Goal: Information Seeking & Learning: Learn about a topic

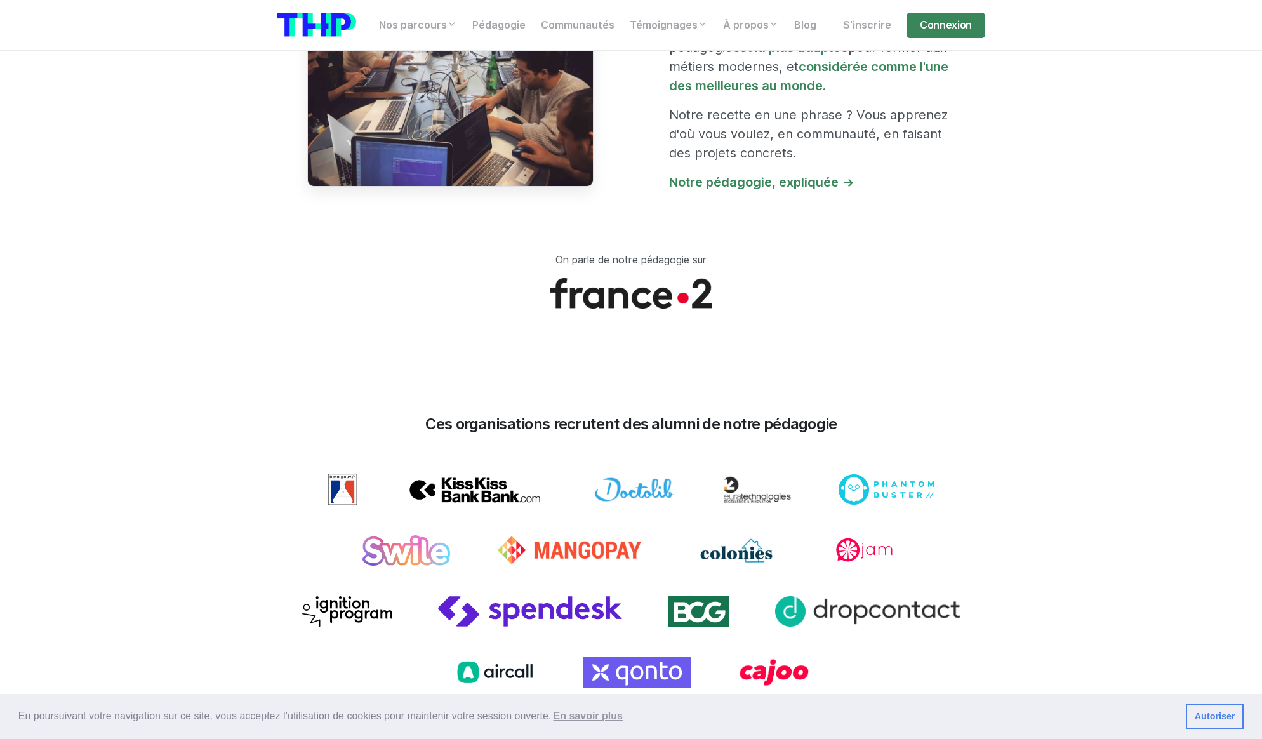
scroll to position [1212, 0]
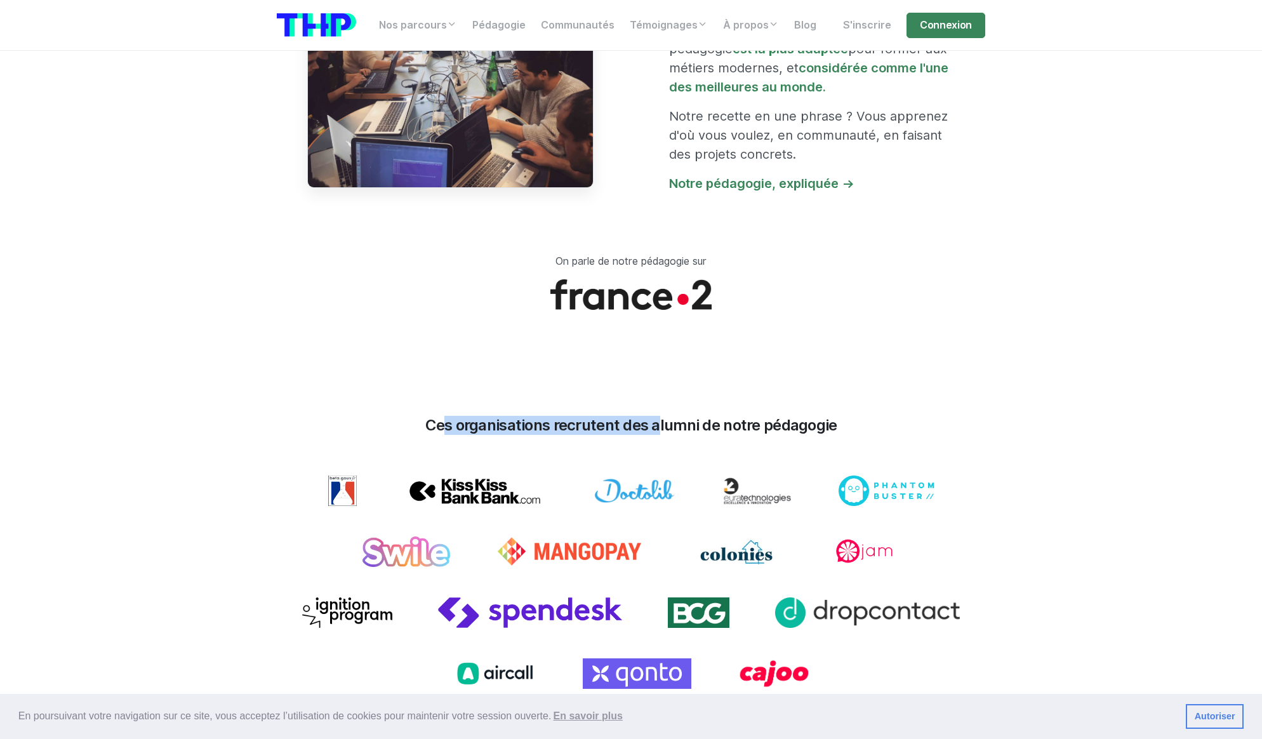
drag, startPoint x: 434, startPoint y: 417, endPoint x: 652, endPoint y: 422, distance: 217.2
click at [652, 424] on h3 "Ces organisations recrutent des alumni de notre pédagogie" at bounding box center [631, 426] width 709 height 18
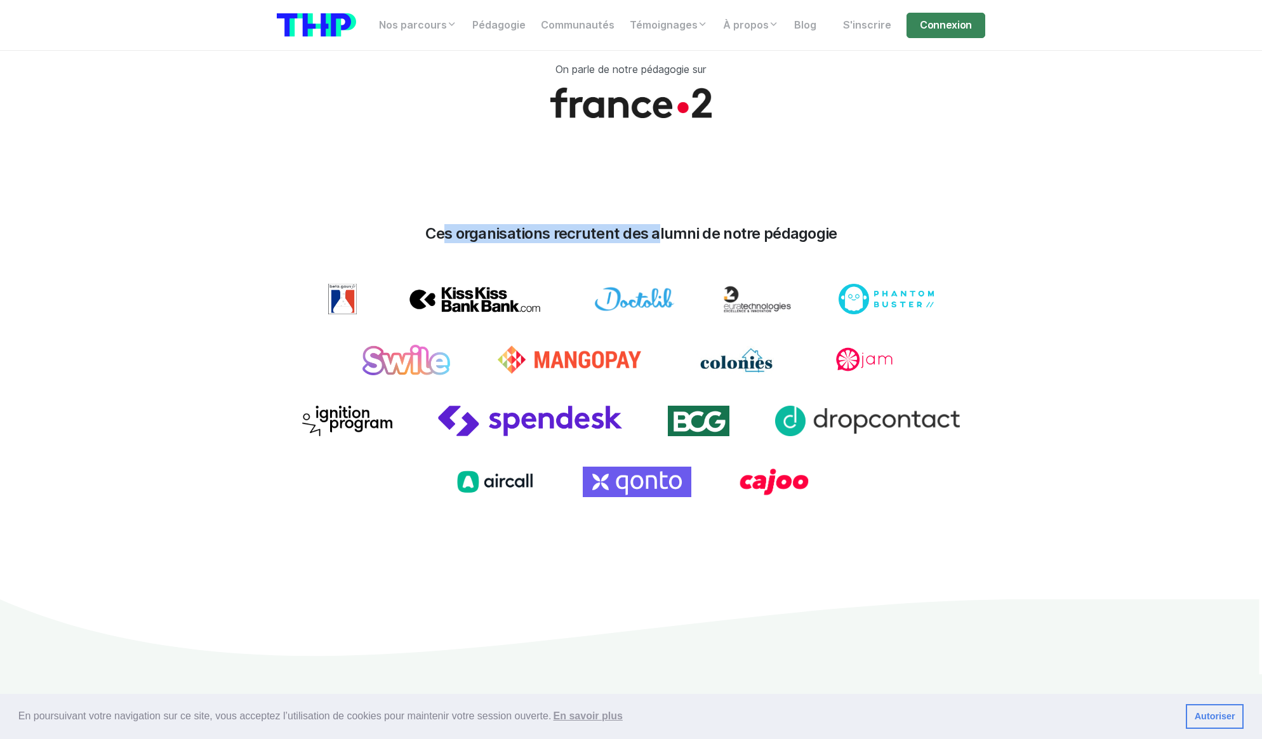
scroll to position [1461, 0]
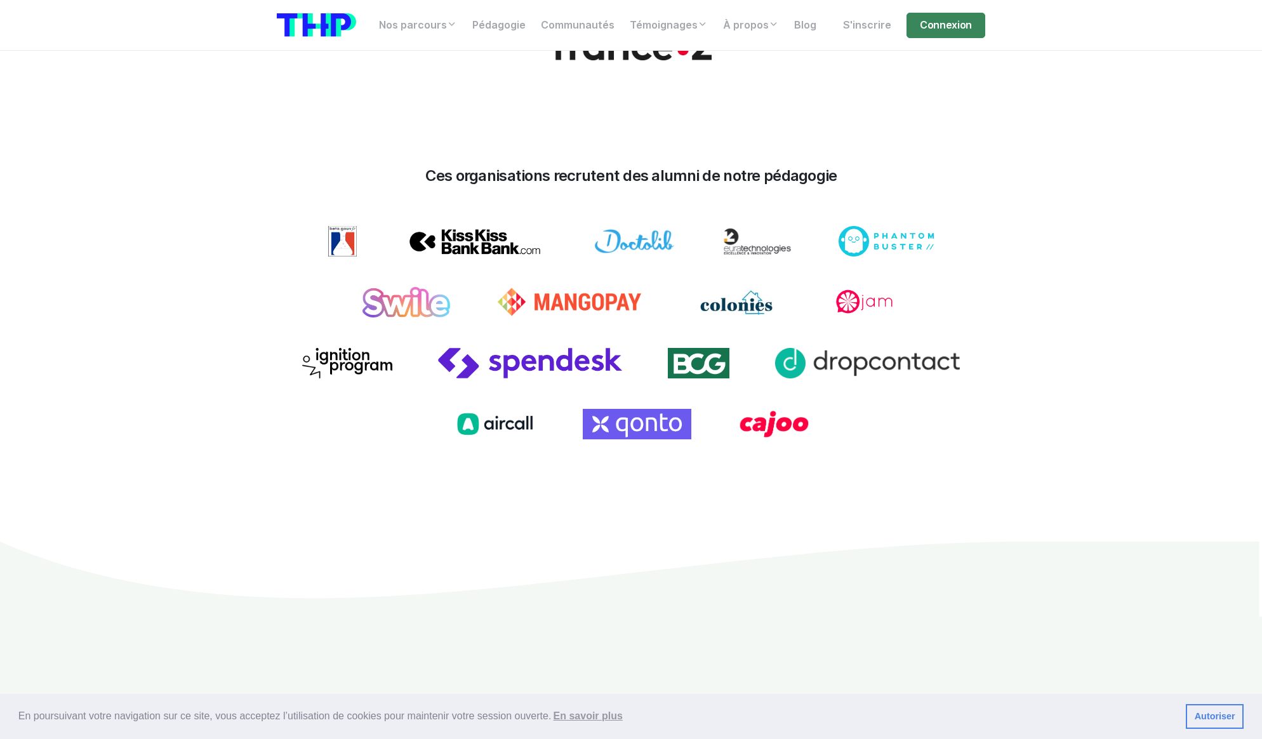
click at [430, 170] on h3 "Ces organisations recrutent des alumni de notre pédagogie" at bounding box center [631, 176] width 709 height 18
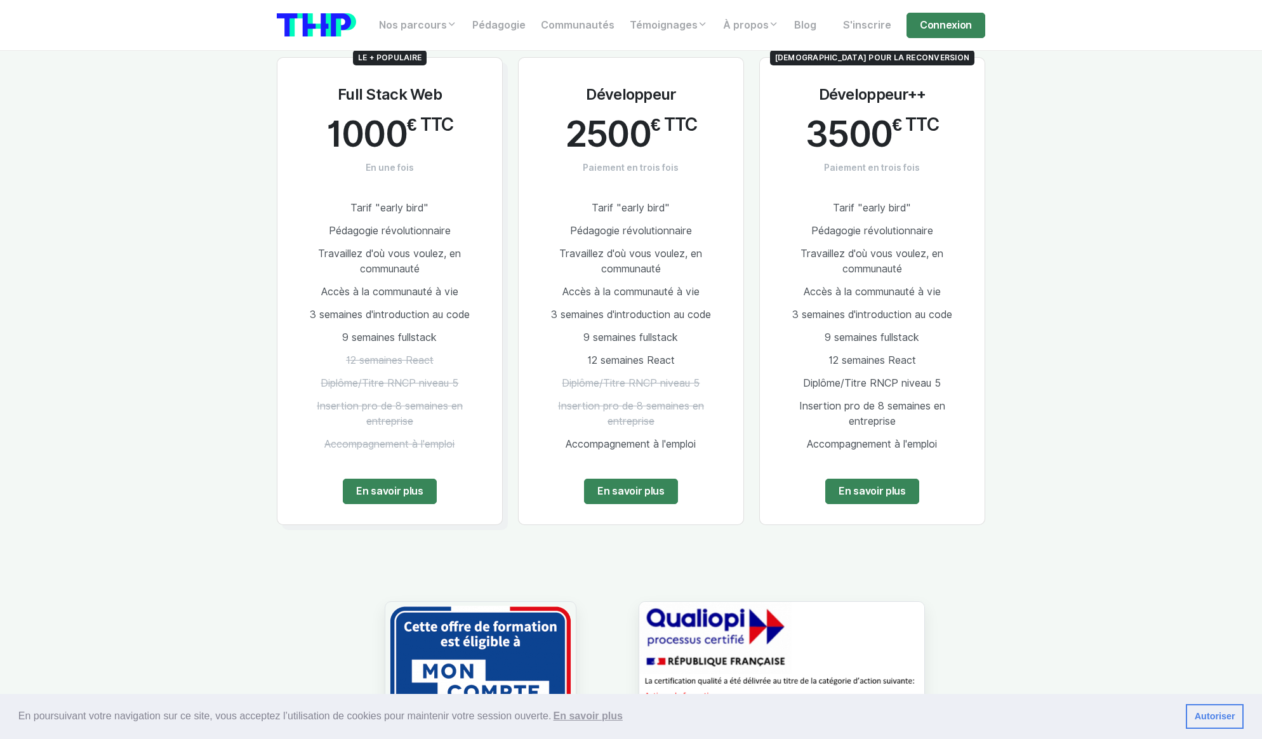
scroll to position [2489, 0]
drag, startPoint x: 839, startPoint y: 199, endPoint x: 907, endPoint y: 197, distance: 68.0
click at [907, 203] on span "Tarif "early bird"" at bounding box center [872, 209] width 78 height 12
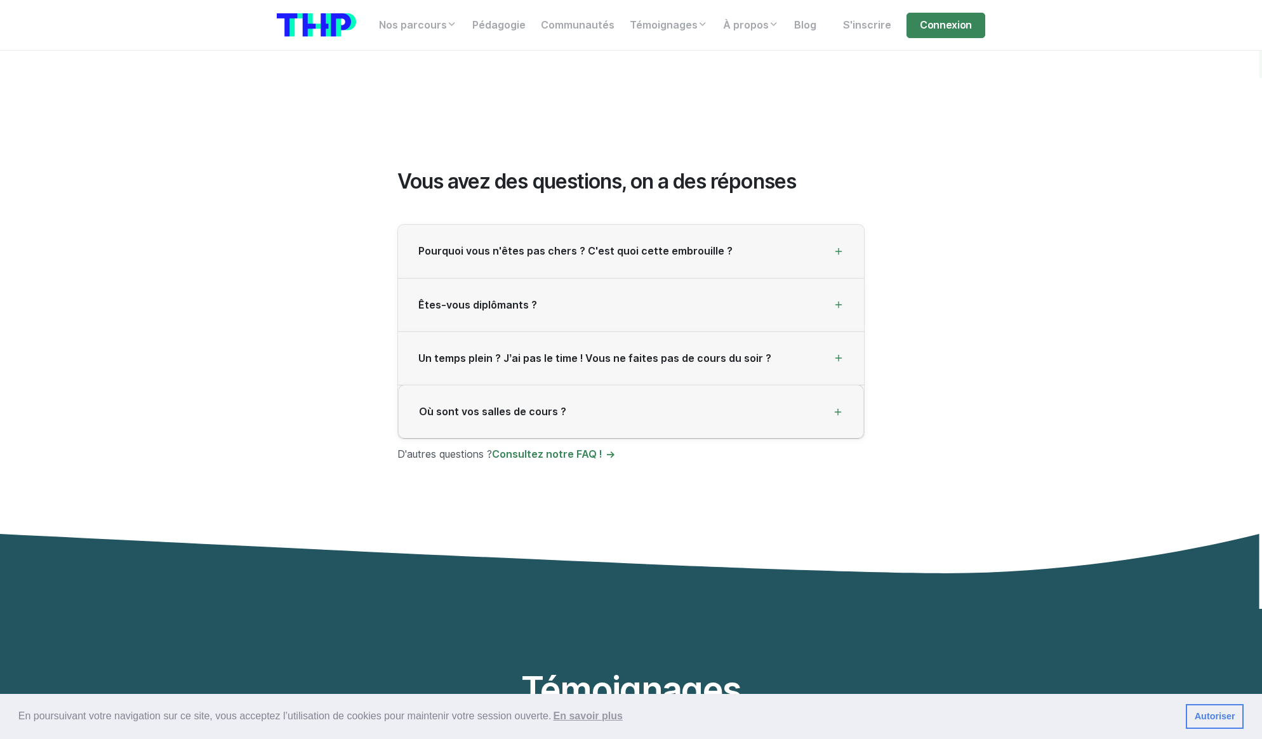
scroll to position [3413, 0]
click at [800, 303] on div "Êtes-vous diplômants ?" at bounding box center [631, 304] width 466 height 53
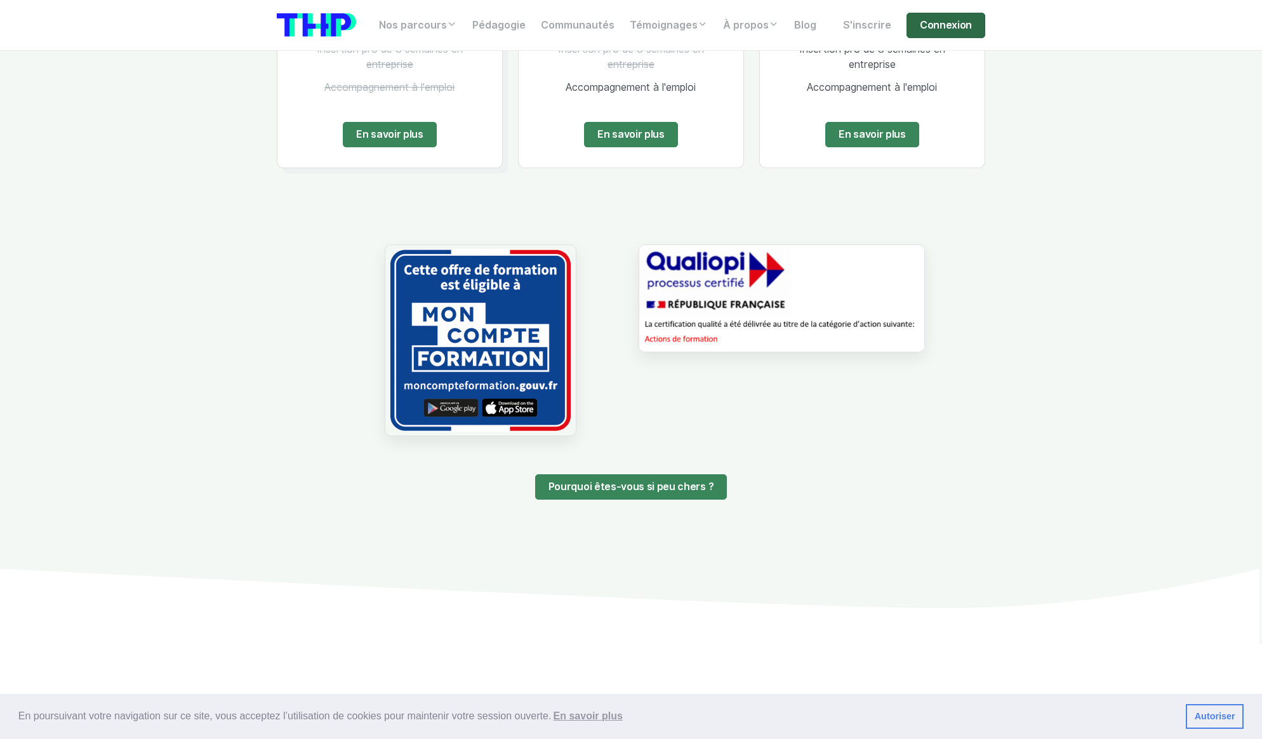
scroll to position [2492, 0]
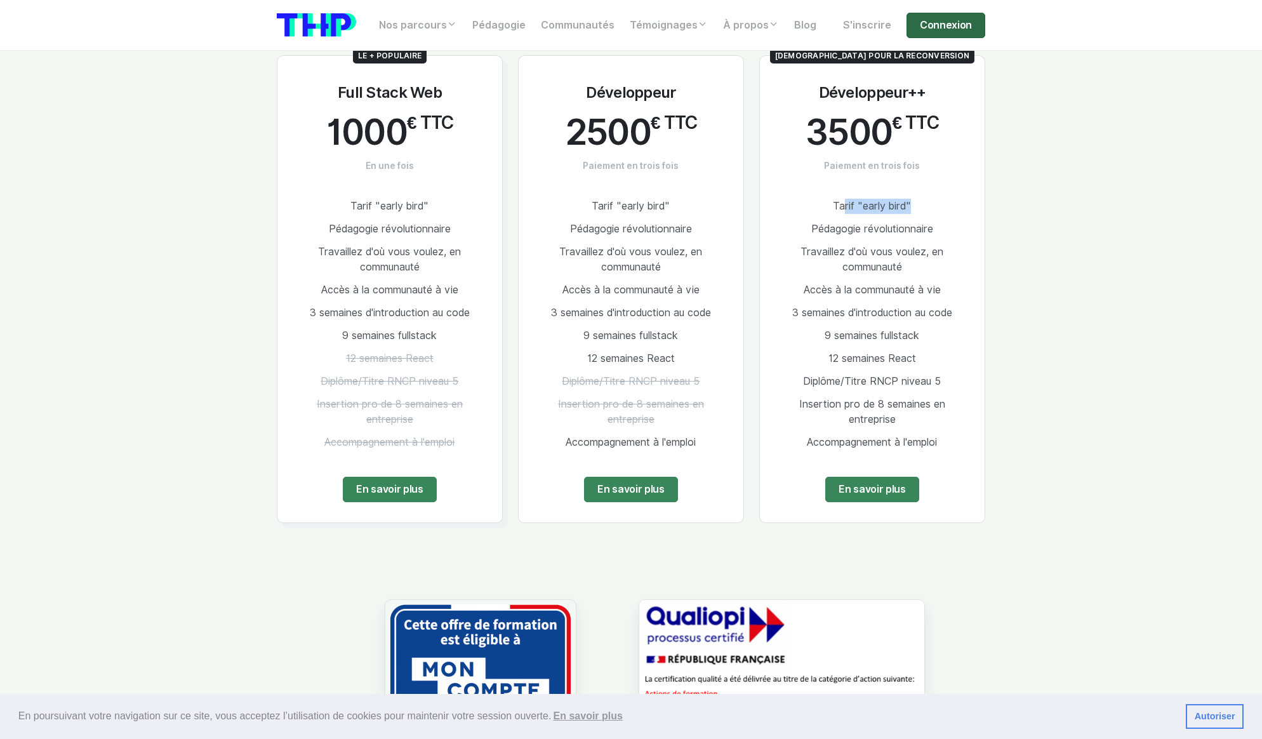
click at [942, 22] on link "Connexion" at bounding box center [946, 25] width 79 height 25
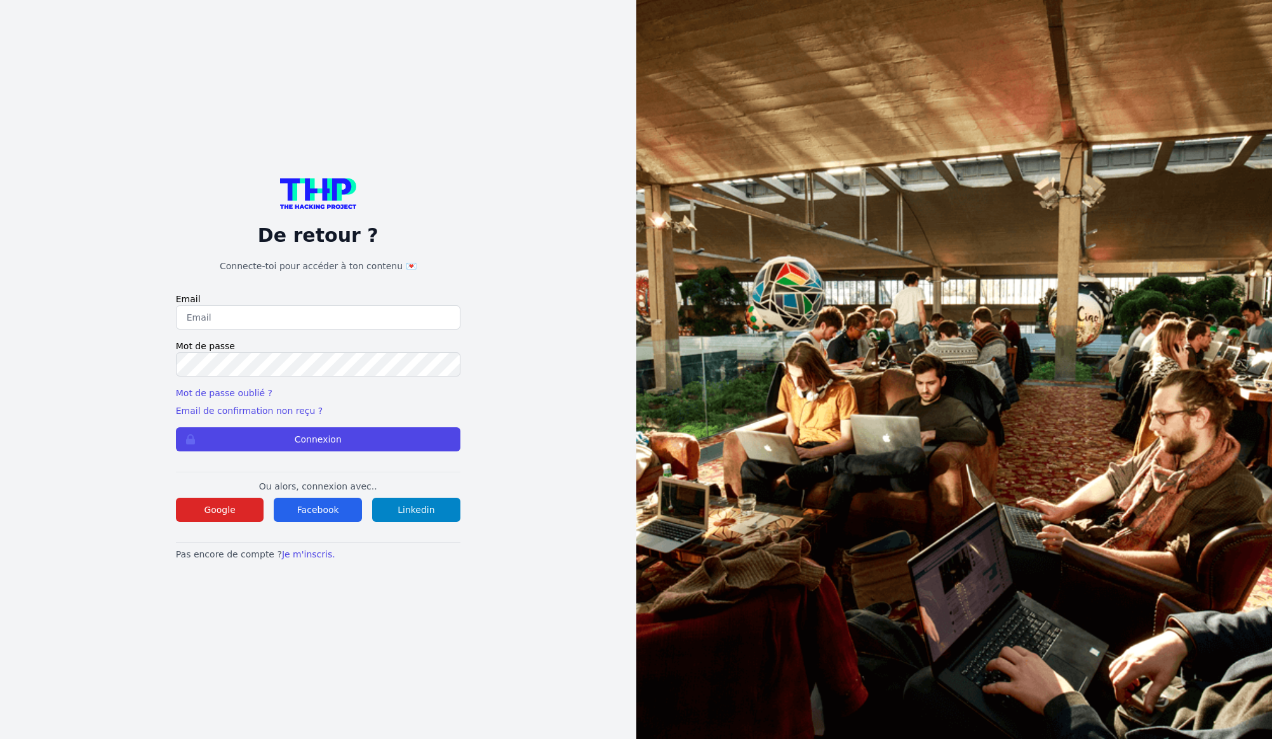
click at [353, 312] on input "email" at bounding box center [318, 317] width 284 height 24
click at [117, 248] on div "De retour ? Connecte-toi pour accéder à ton contenu 💌 Email Mot de passe Mot de…" at bounding box center [318, 369] width 555 height 739
click at [233, 316] on input "email" at bounding box center [318, 317] width 284 height 24
type input "robright28@gmail.com"
click at [304, 443] on button "Connexion" at bounding box center [318, 439] width 284 height 24
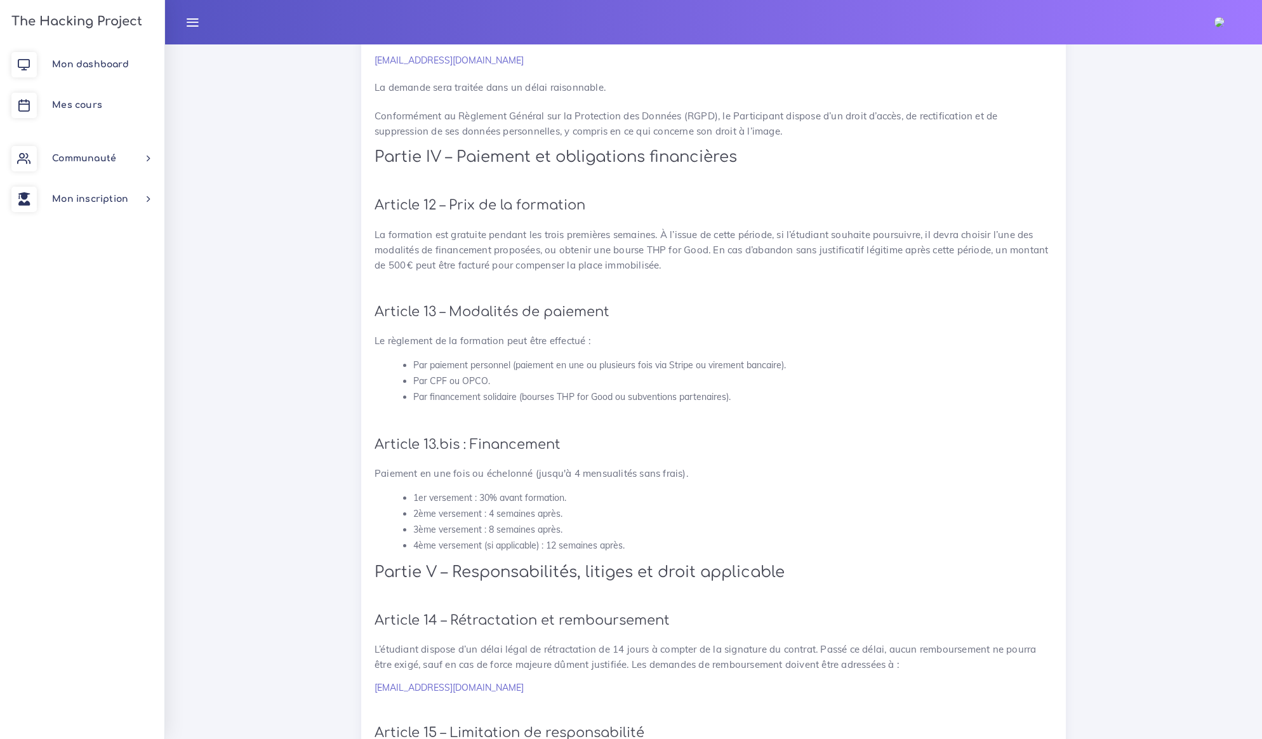
scroll to position [1754, 0]
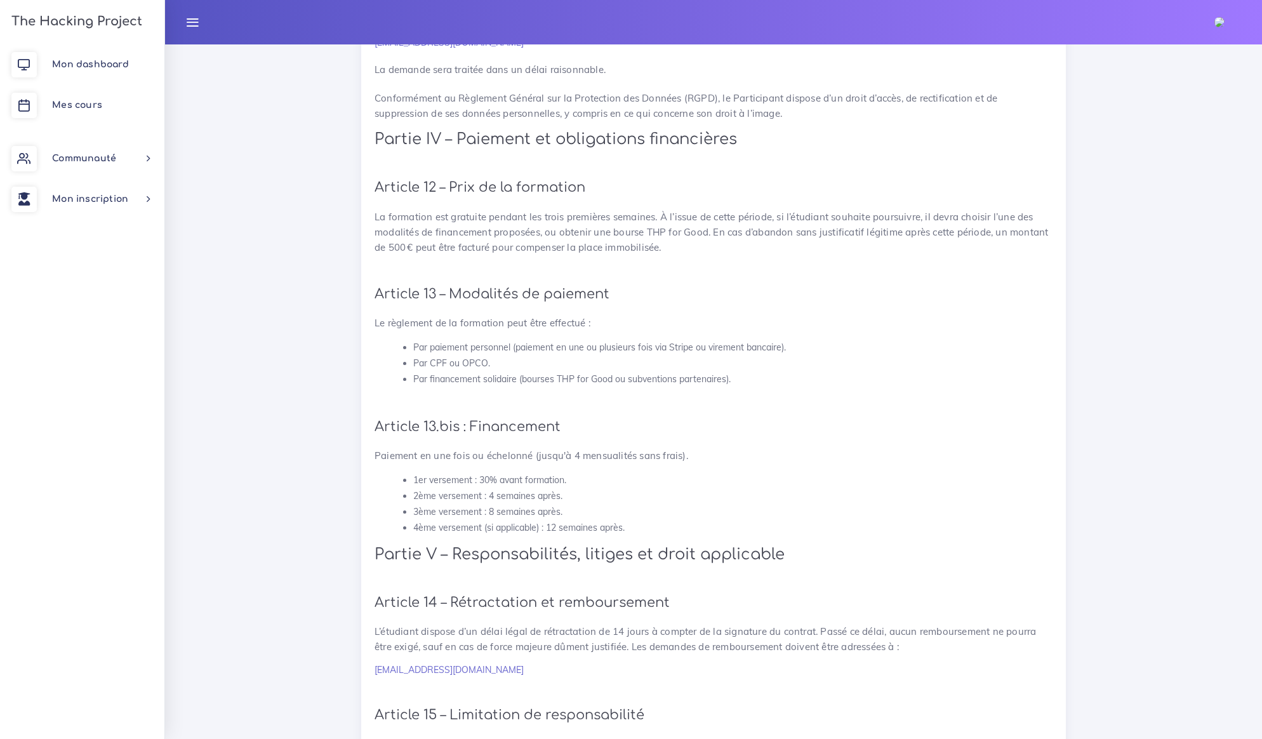
drag, startPoint x: 436, startPoint y: 330, endPoint x: 571, endPoint y: 331, distance: 135.9
click at [571, 448] on p "Paiement en une fois ou échelonné (jusqu'à 4 mensualités sans frais)." at bounding box center [714, 455] width 678 height 15
drag, startPoint x: 537, startPoint y: 331, endPoint x: 660, endPoint y: 337, distance: 122.7
click at [660, 448] on p "Paiement en une fois ou échelonné (jusqu'à 4 mensualités sans frais)." at bounding box center [714, 455] width 678 height 15
drag, startPoint x: 437, startPoint y: 355, endPoint x: 572, endPoint y: 358, distance: 135.3
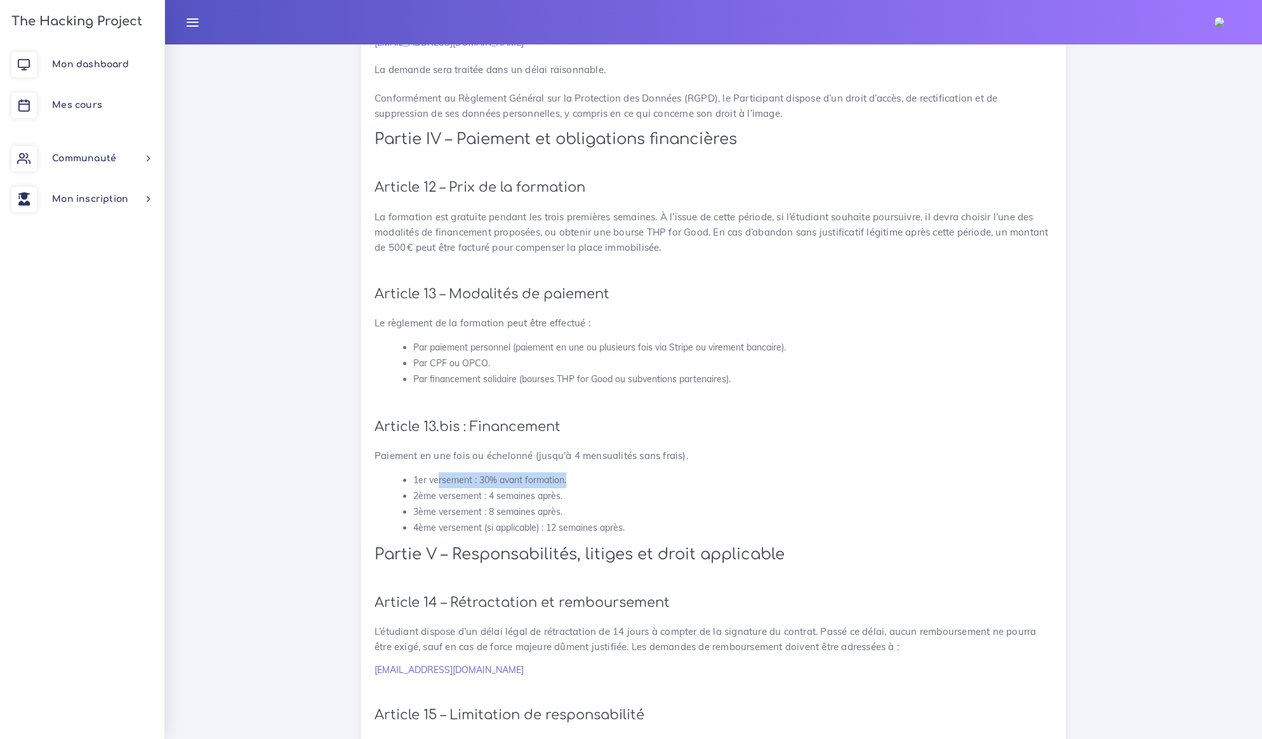
click at [572, 472] on li "1er versement : 30% avant formation." at bounding box center [732, 480] width 639 height 16
drag, startPoint x: 495, startPoint y: 370, endPoint x: 559, endPoint y: 375, distance: 65.0
click at [563, 488] on li "2ème versement : 4 semaines après." at bounding box center [732, 496] width 639 height 16
drag, startPoint x: 496, startPoint y: 388, endPoint x: 561, endPoint y: 385, distance: 64.8
click at [558, 504] on li "3ème versement : 8 semaines après." at bounding box center [732, 512] width 639 height 16
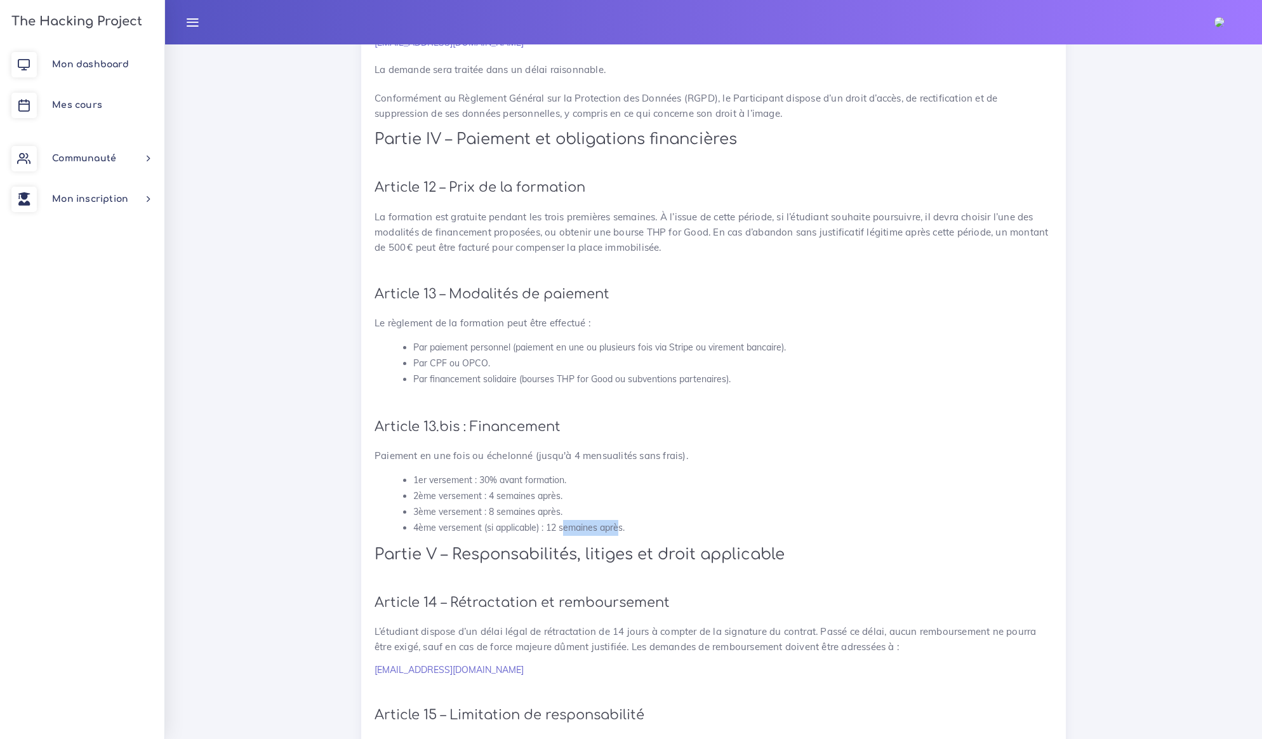
drag, startPoint x: 565, startPoint y: 398, endPoint x: 619, endPoint y: 397, distance: 54.0
click at [619, 520] on li "4ème versement (si applicable) : 12 semaines après." at bounding box center [732, 528] width 639 height 16
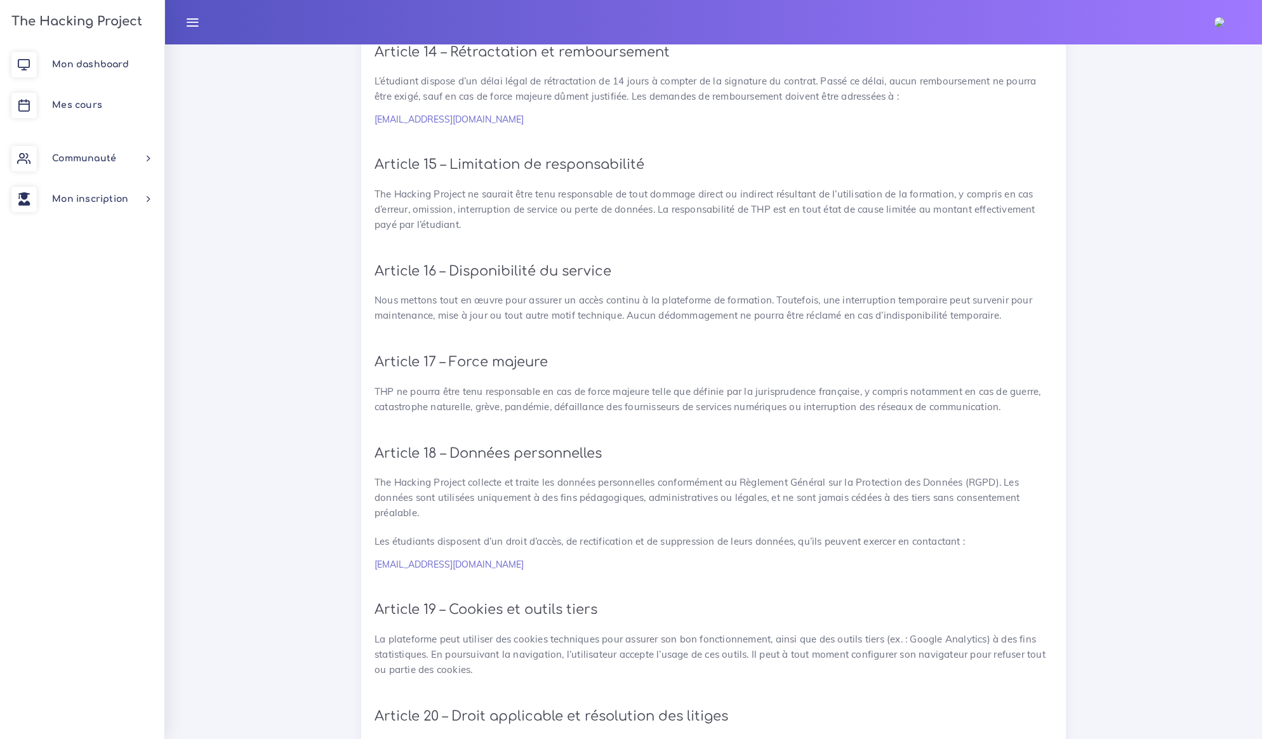
scroll to position [2398, 0]
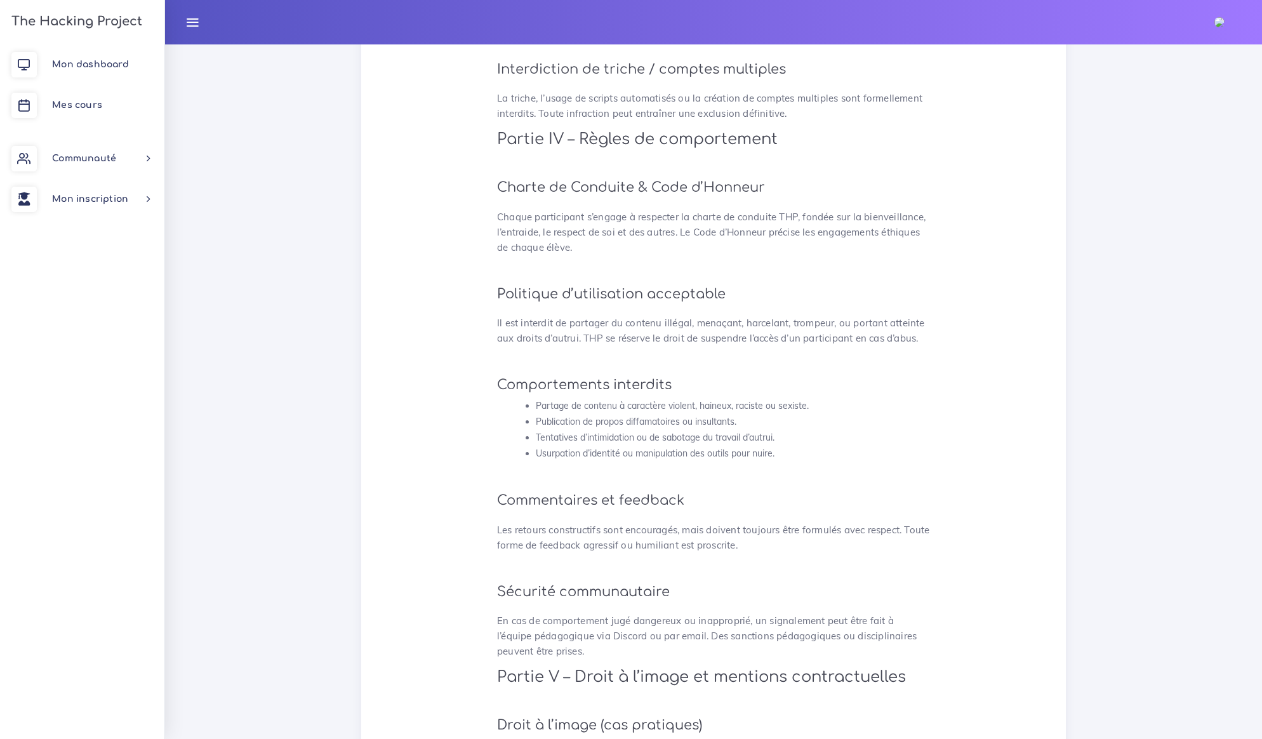
scroll to position [2917, 0]
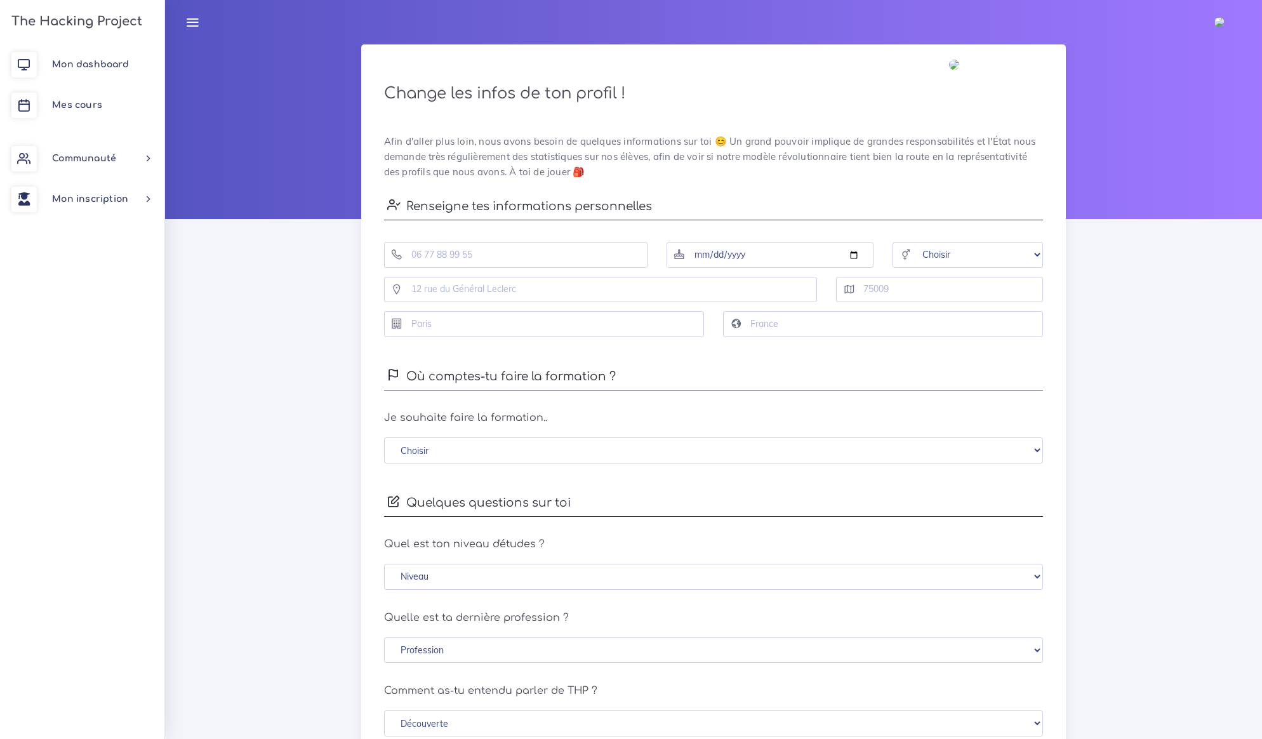
drag, startPoint x: 674, startPoint y: 135, endPoint x: 799, endPoint y: 171, distance: 129.6
click at [800, 171] on div "Afin d'aller plus loin, nous avons besoin de quelques informations sur toi 😊 Un…" at bounding box center [714, 594] width 686 height 947
click at [95, 112] on link "Mes cours" at bounding box center [82, 105] width 164 height 41
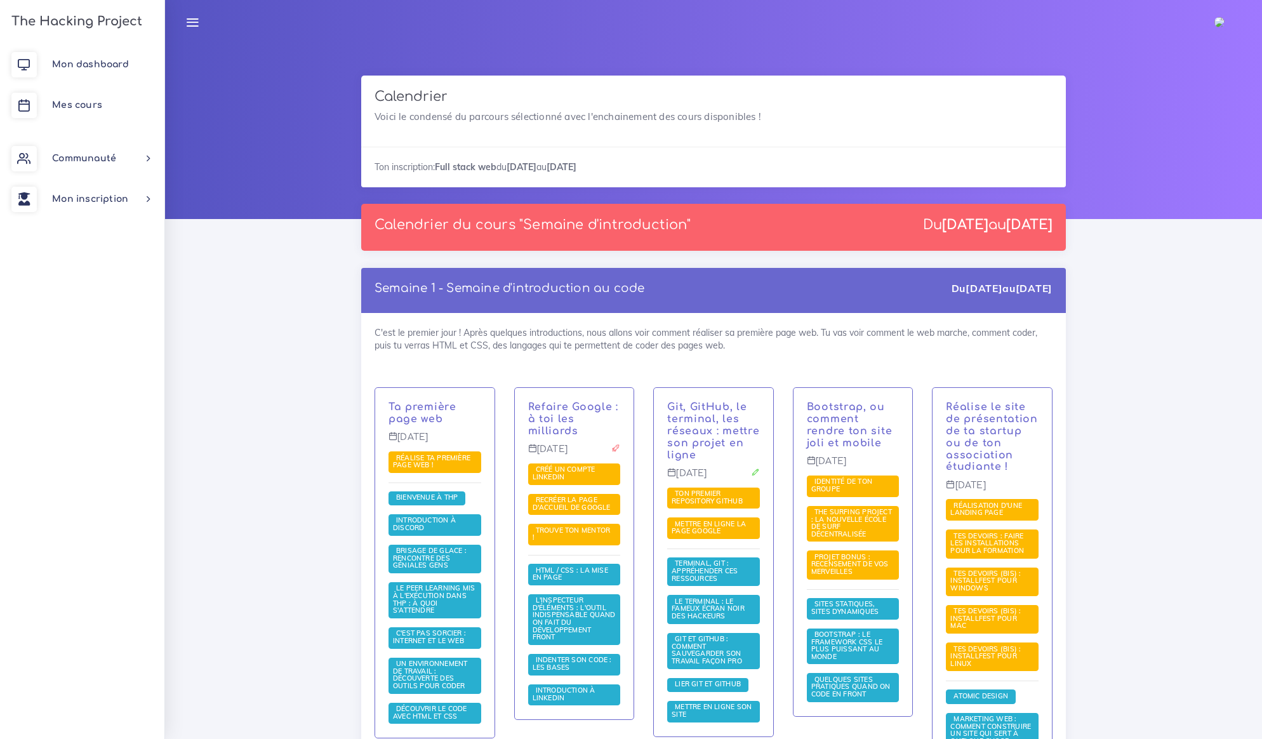
drag, startPoint x: 378, startPoint y: 114, endPoint x: 606, endPoint y: 123, distance: 228.1
click at [606, 123] on div "Calendrier Voici le condensé du parcours sélectionné avec l'enchainement des co…" at bounding box center [713, 111] width 705 height 71
click at [745, 222] on div "Calendrier du cours "Semaine d'introduction" Du 1 juil. au 19 juil." at bounding box center [713, 227] width 705 height 47
drag, startPoint x: 373, startPoint y: 221, endPoint x: 707, endPoint y: 221, distance: 334.0
click at [707, 221] on div "Calendrier du cours "Semaine d'introduction" Du 1 juil. au 19 juil." at bounding box center [713, 227] width 705 height 47
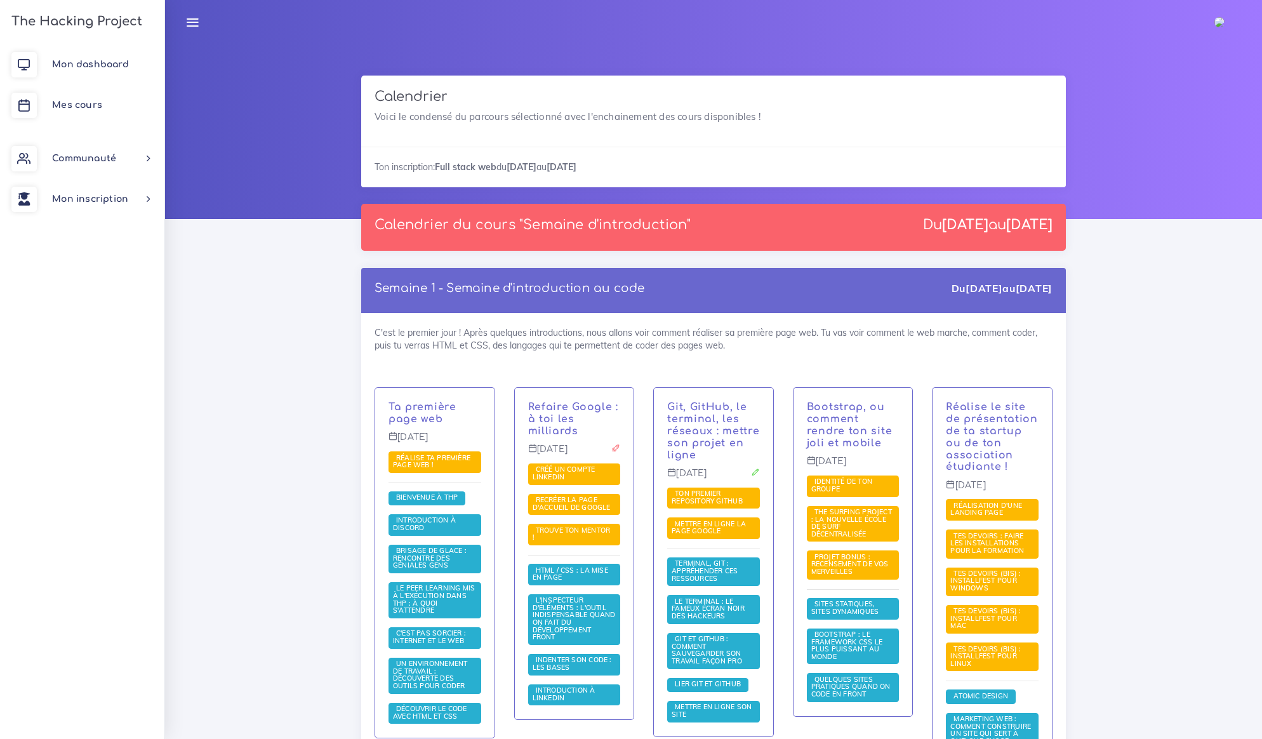
drag, startPoint x: 923, startPoint y: 224, endPoint x: 1054, endPoint y: 229, distance: 130.9
click at [1054, 229] on div "Calendrier du cours "Semaine d'introduction" Du 1 juil. au 19 juil." at bounding box center [713, 227] width 705 height 47
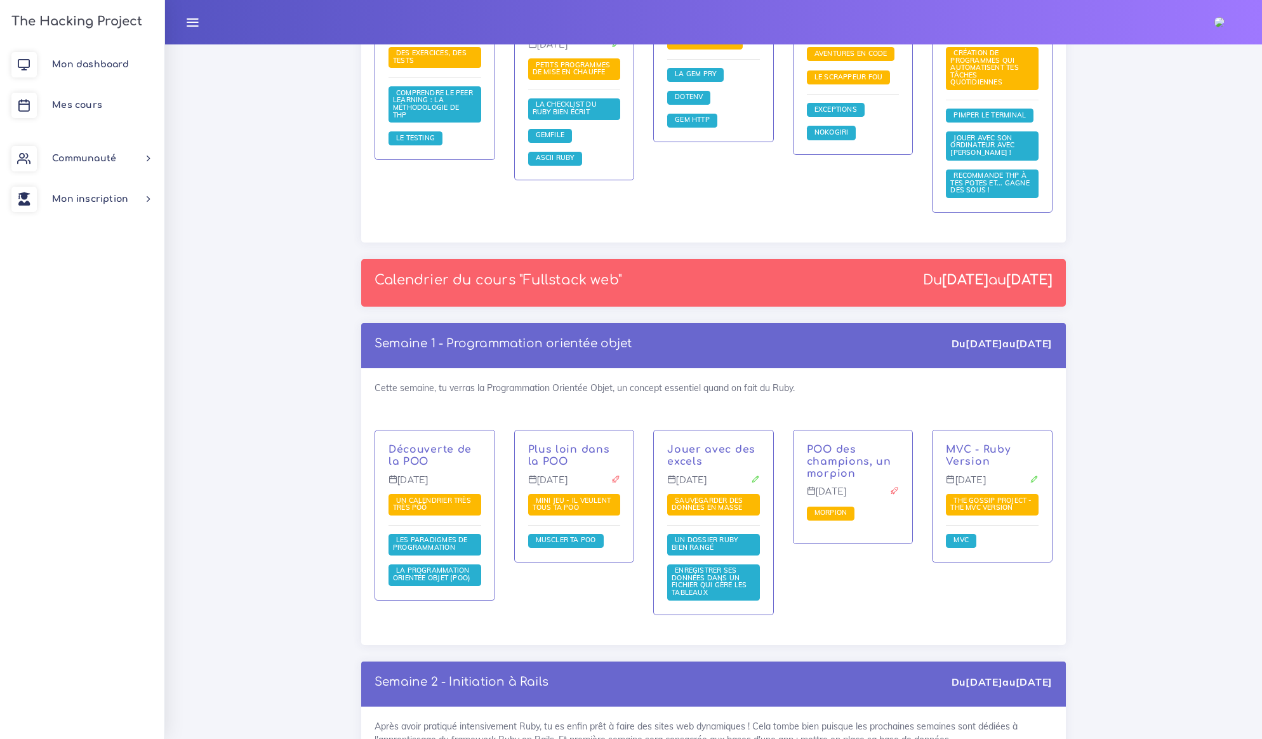
scroll to position [1577, 0]
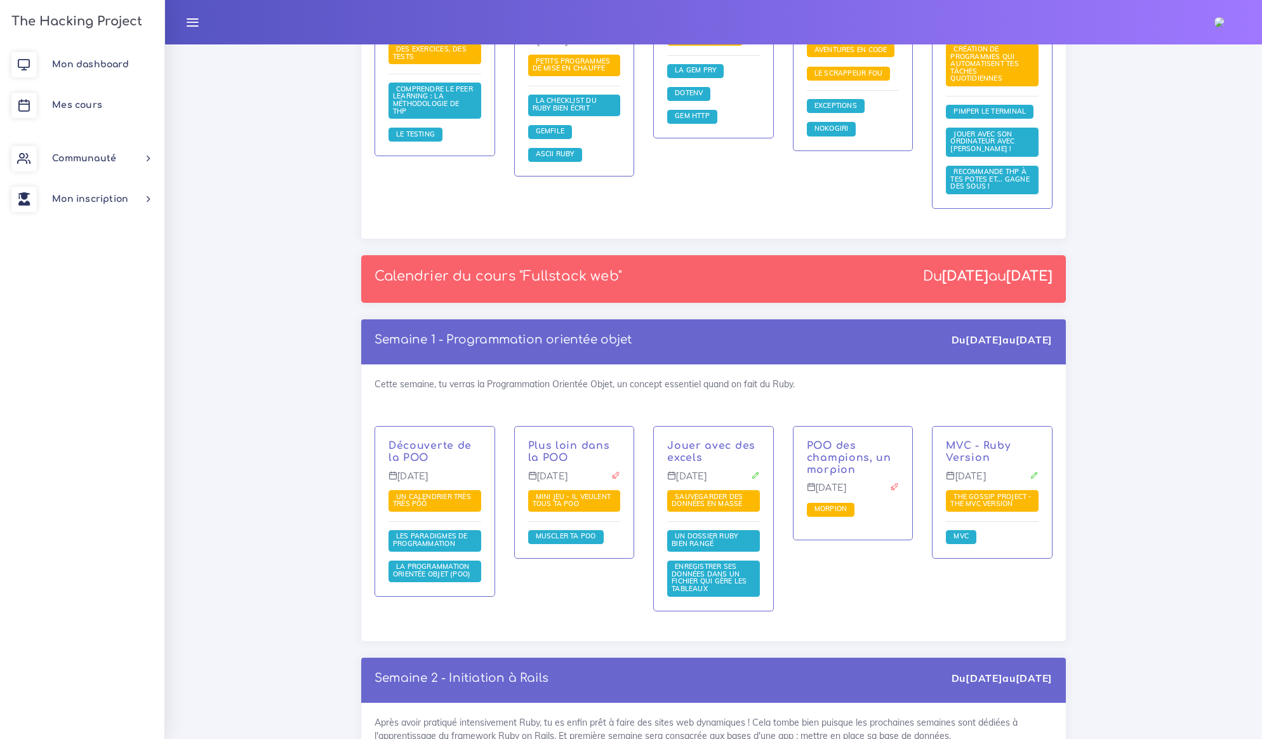
click at [575, 269] on p "Calendrier du cours "Fullstack web"" at bounding box center [499, 277] width 248 height 16
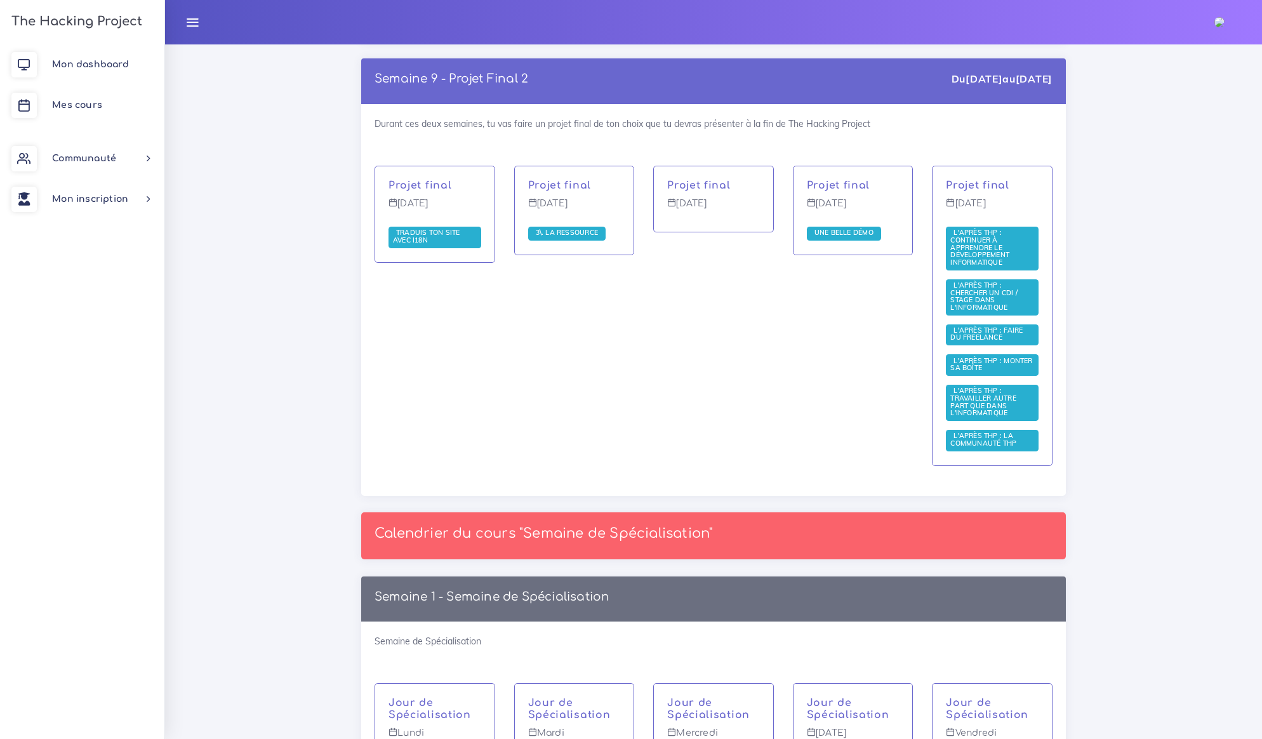
scroll to position [4963, 0]
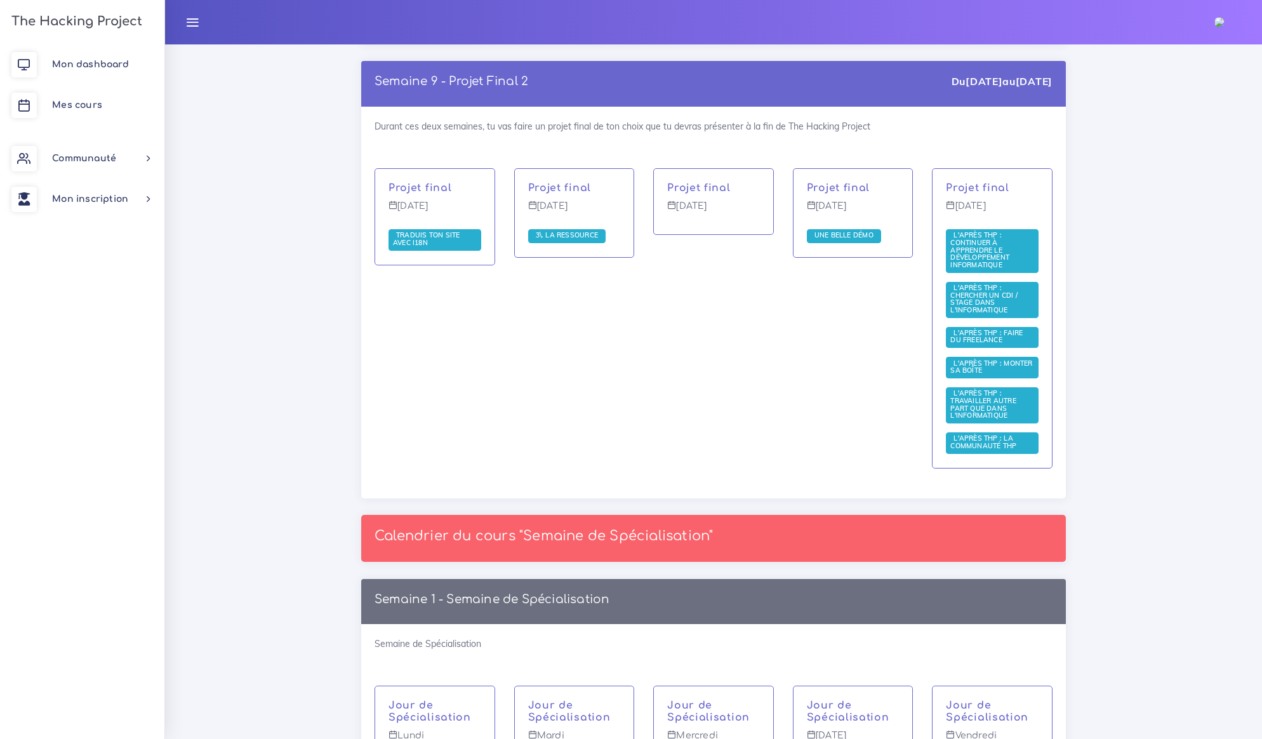
click at [537, 528] on p "Calendrier du cours "Semaine de Spécialisation"" at bounding box center [544, 536] width 338 height 16
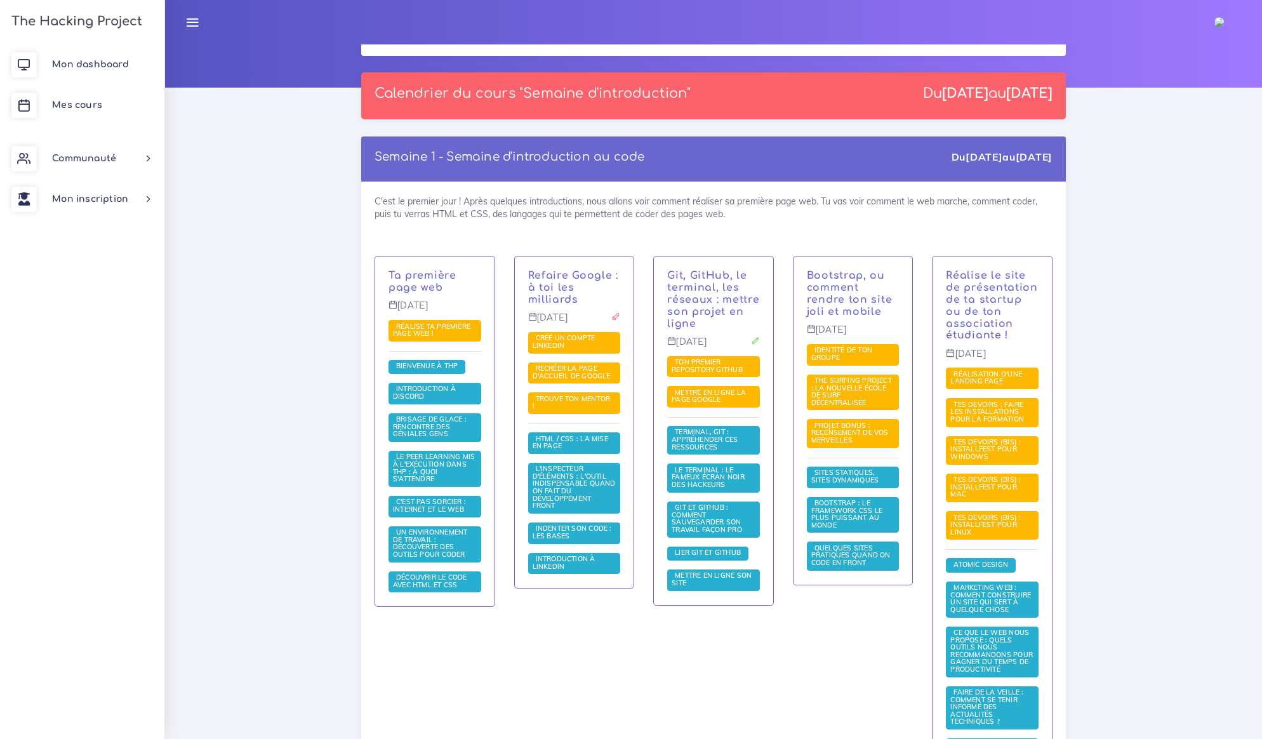
scroll to position [0, 0]
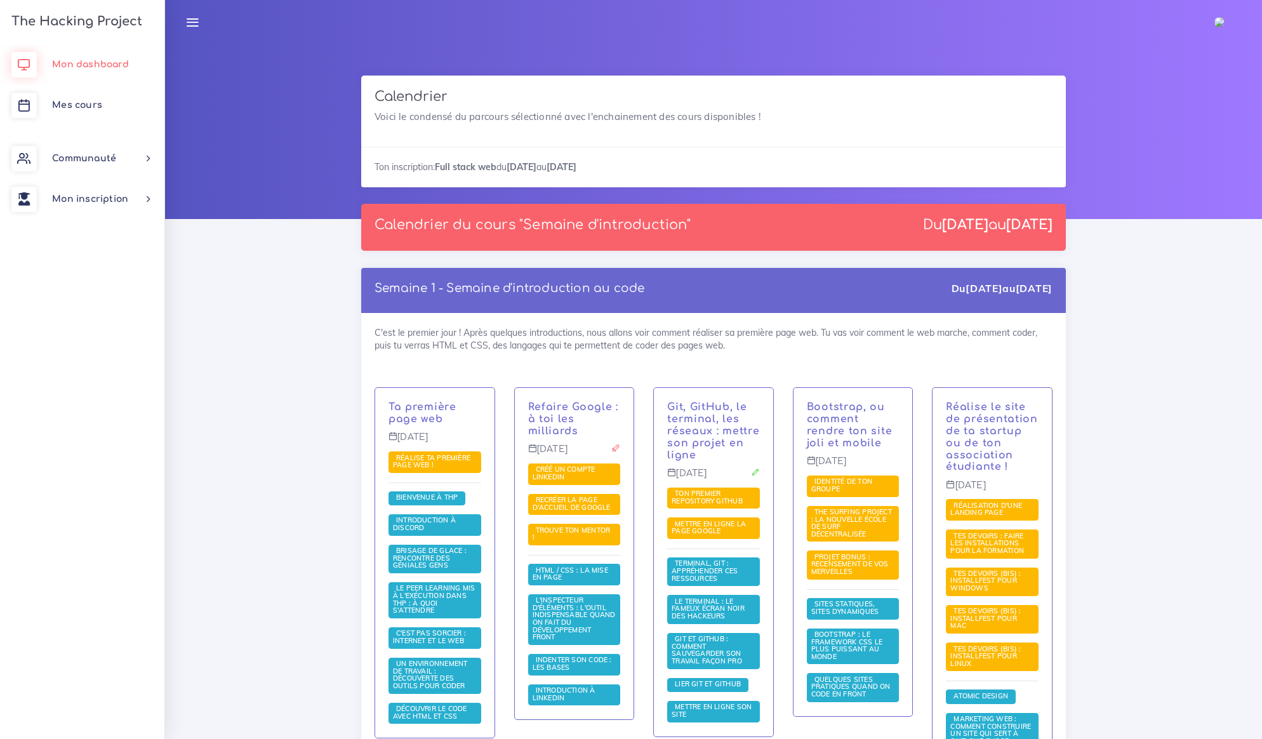
click at [90, 62] on span "Mon dashboard" at bounding box center [90, 65] width 77 height 10
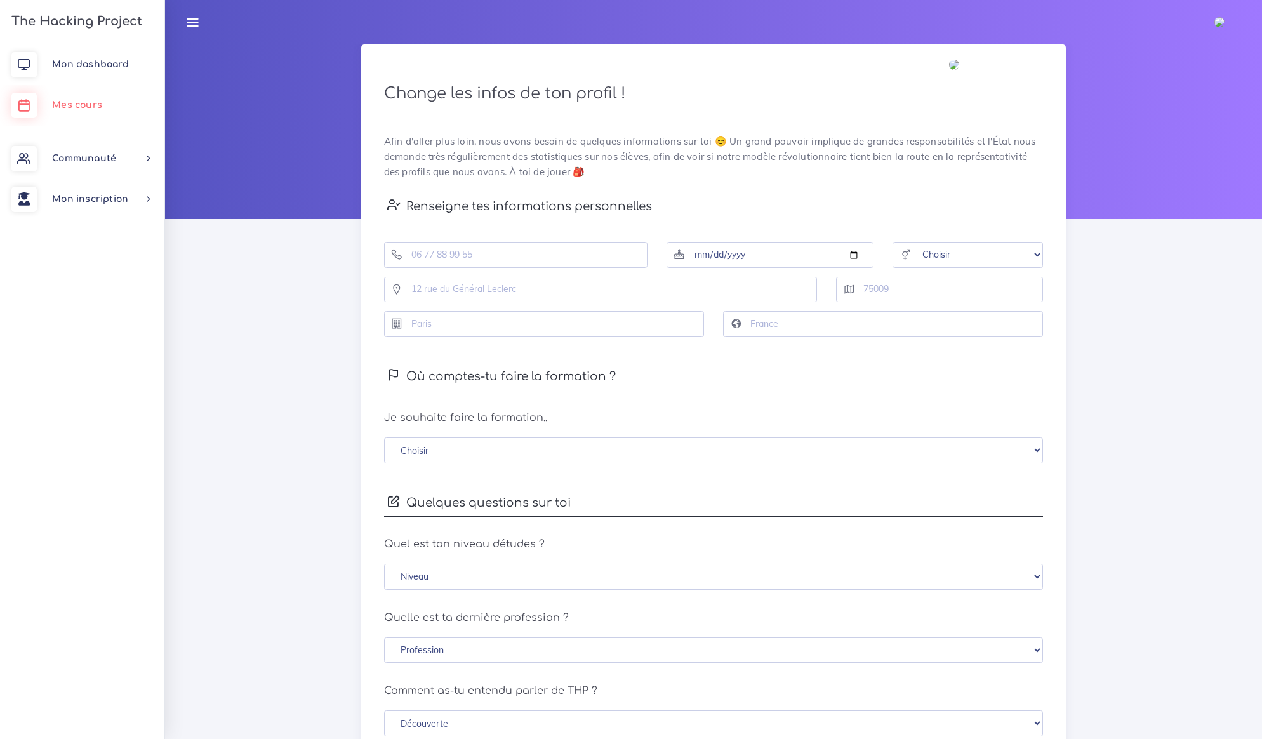
click at [96, 108] on span "Mes cours" at bounding box center [77, 105] width 50 height 10
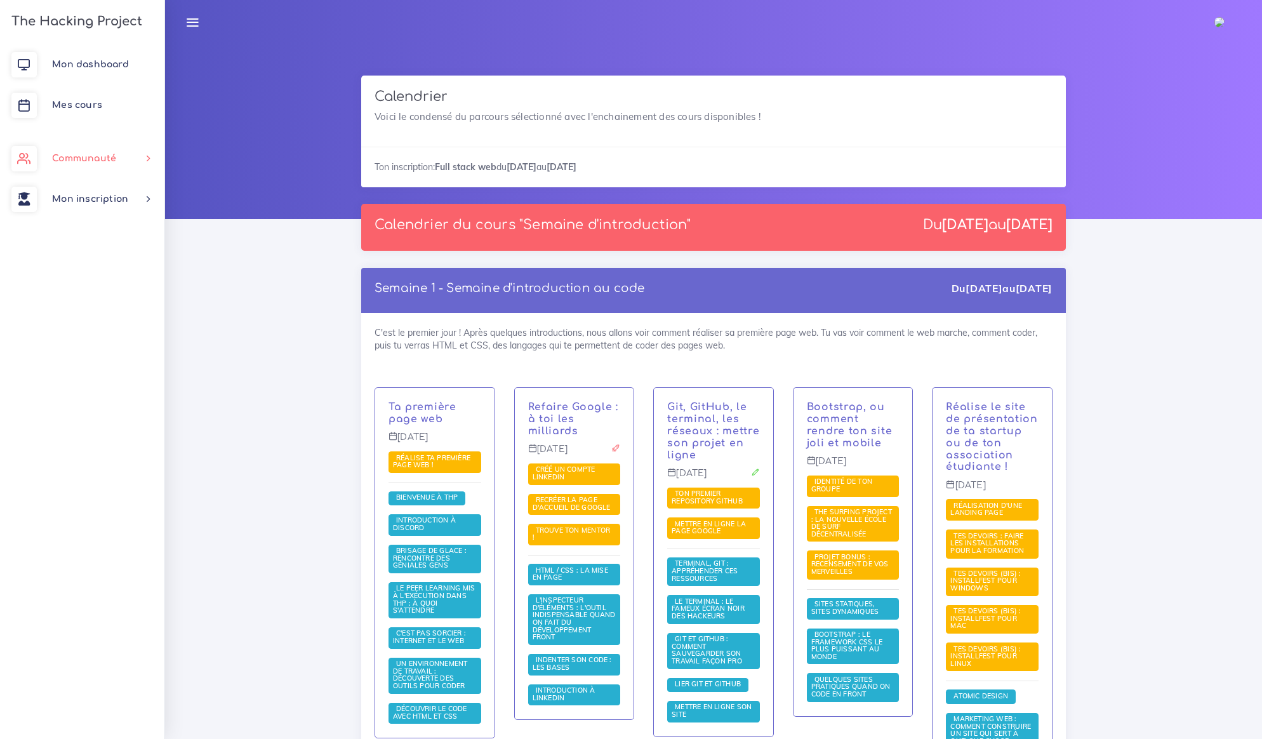
click at [110, 159] on span "Communauté" at bounding box center [84, 159] width 64 height 10
click at [90, 436] on link "Documents" at bounding box center [79, 443] width 164 height 28
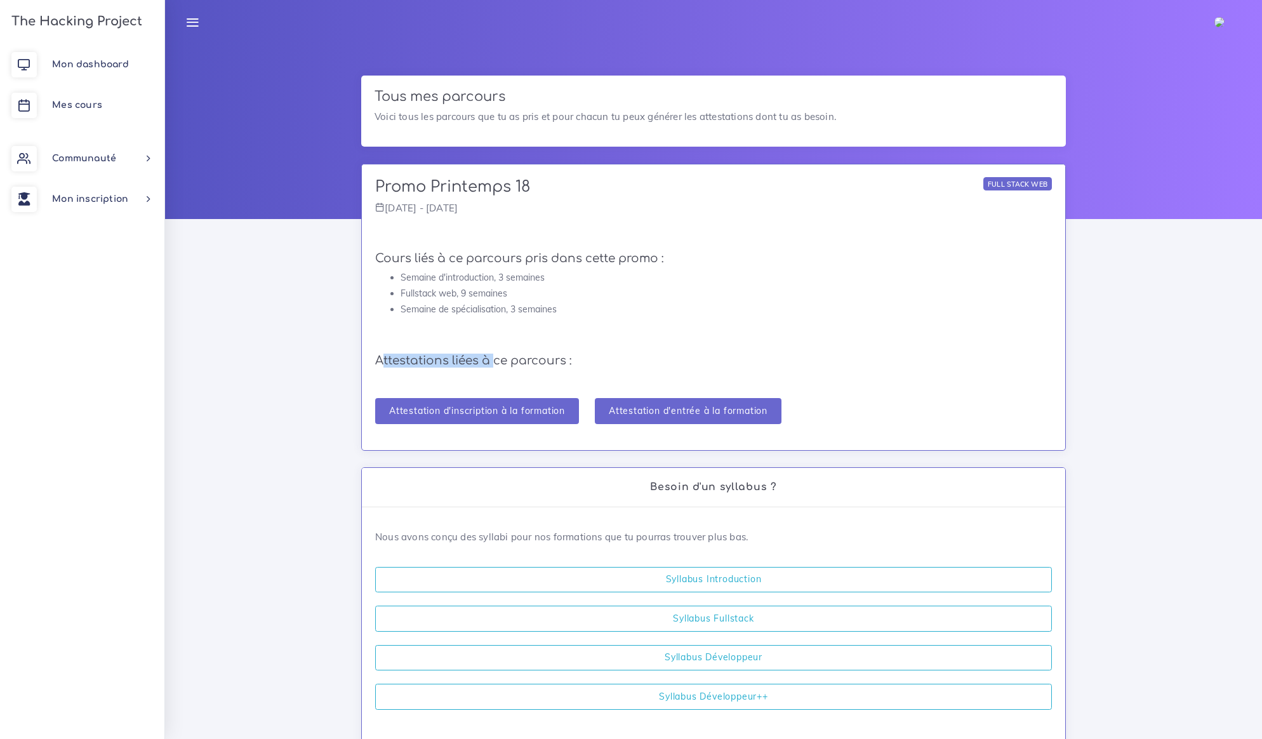
drag, startPoint x: 326, startPoint y: 351, endPoint x: 493, endPoint y: 354, distance: 166.4
click at [493, 354] on div "Tous mes parcours Voici tous les parcours que tu as pris et pour chacun tu peux…" at bounding box center [713, 500] width 1097 height 912
click at [123, 157] on link "Communauté" at bounding box center [82, 158] width 164 height 41
click at [83, 323] on link "Missions" at bounding box center [79, 332] width 164 height 28
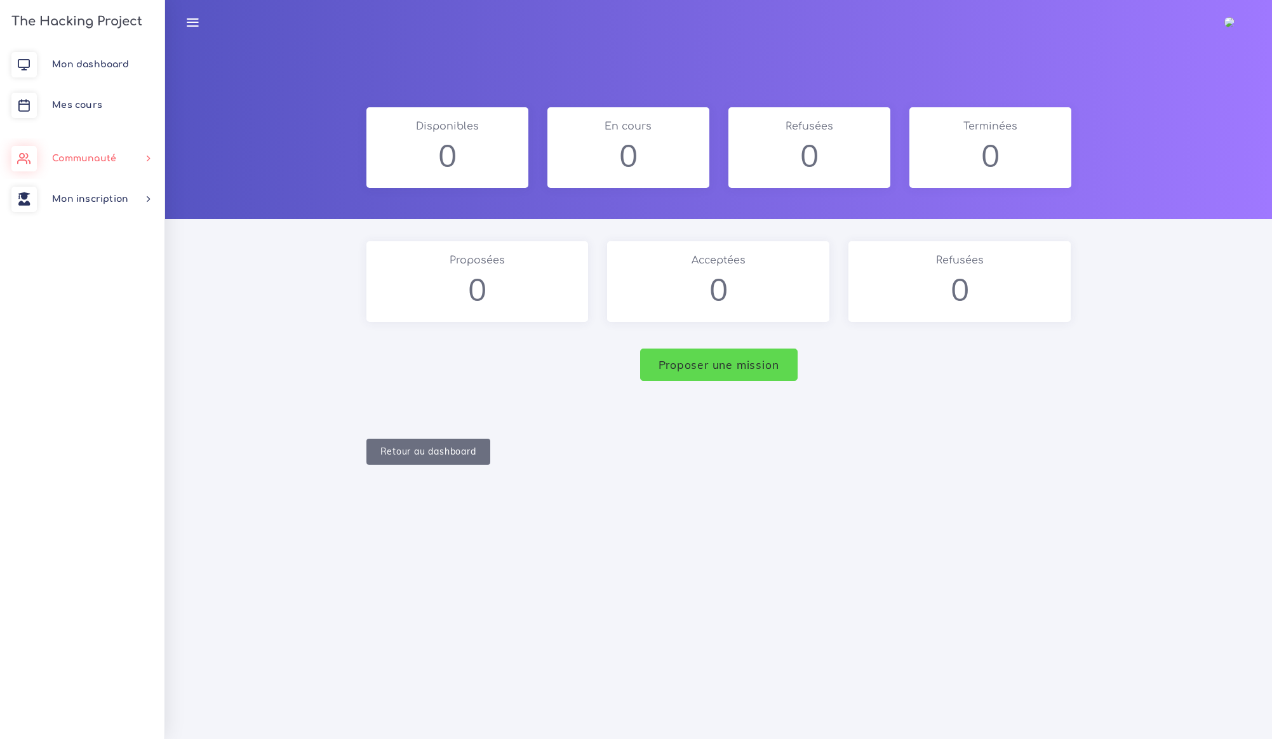
click at [107, 159] on span "Communauté" at bounding box center [84, 159] width 64 height 10
click at [96, 246] on span "Marketplace" at bounding box center [94, 249] width 55 height 10
click at [96, 220] on span "Certifications" at bounding box center [93, 221] width 60 height 10
click at [95, 199] on link "Ambassade" at bounding box center [79, 193] width 164 height 28
